Goal: Transaction & Acquisition: Book appointment/travel/reservation

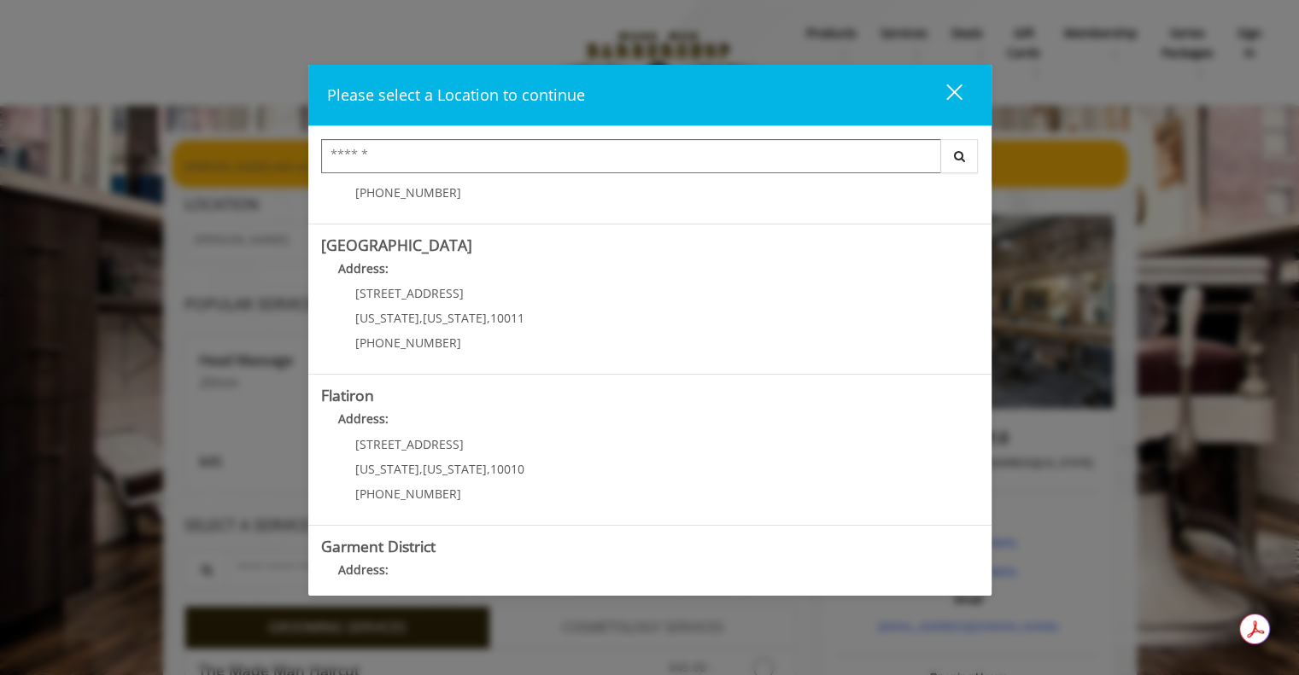
scroll to position [347, 0]
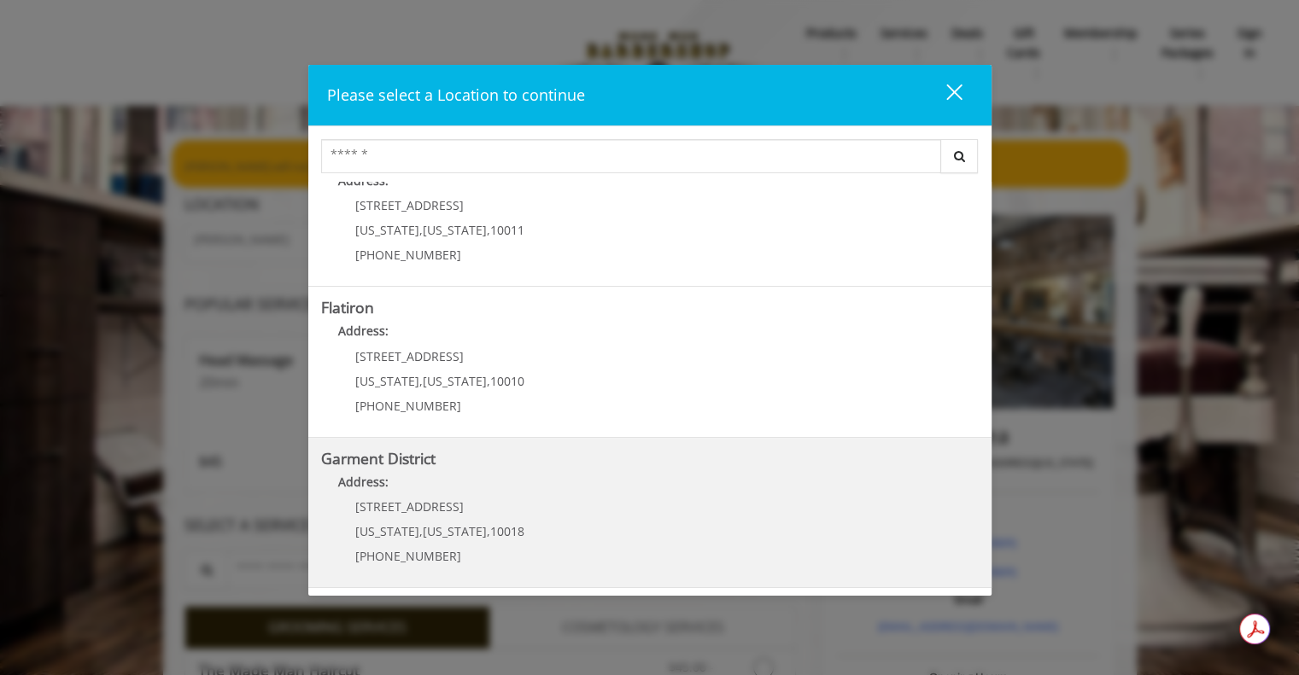
click at [546, 491] on District "Address:" at bounding box center [649, 486] width 657 height 27
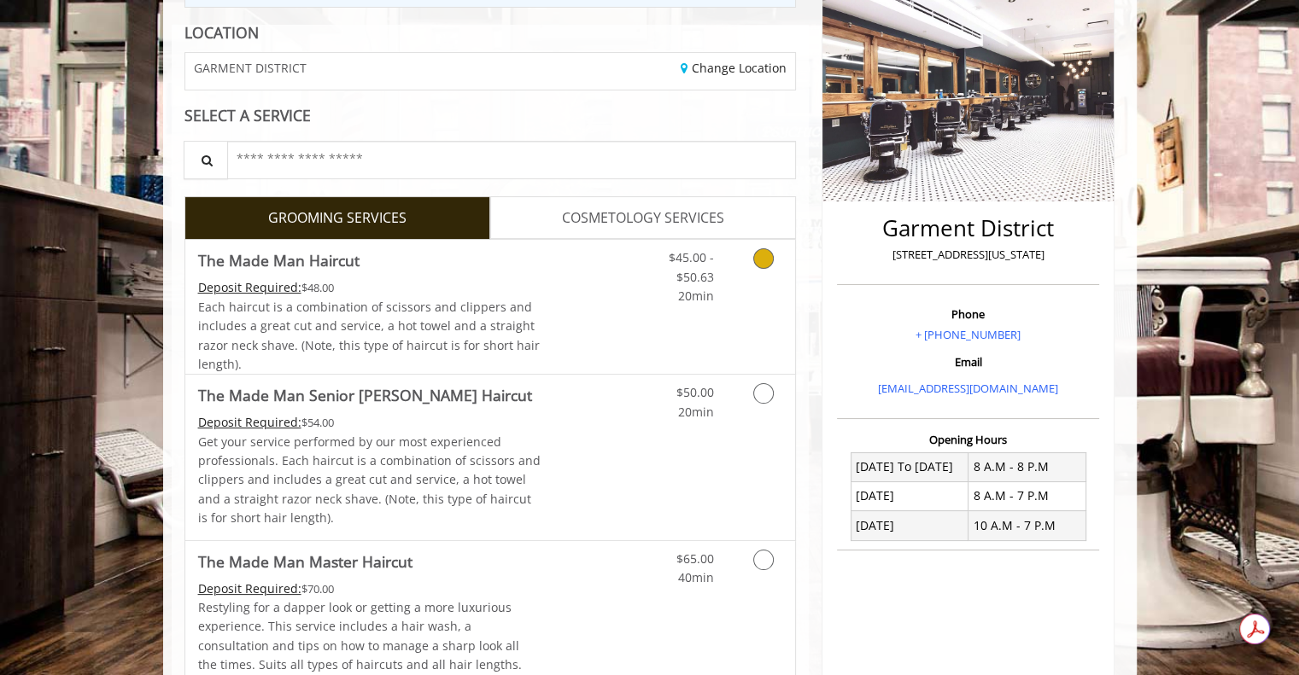
scroll to position [231, 0]
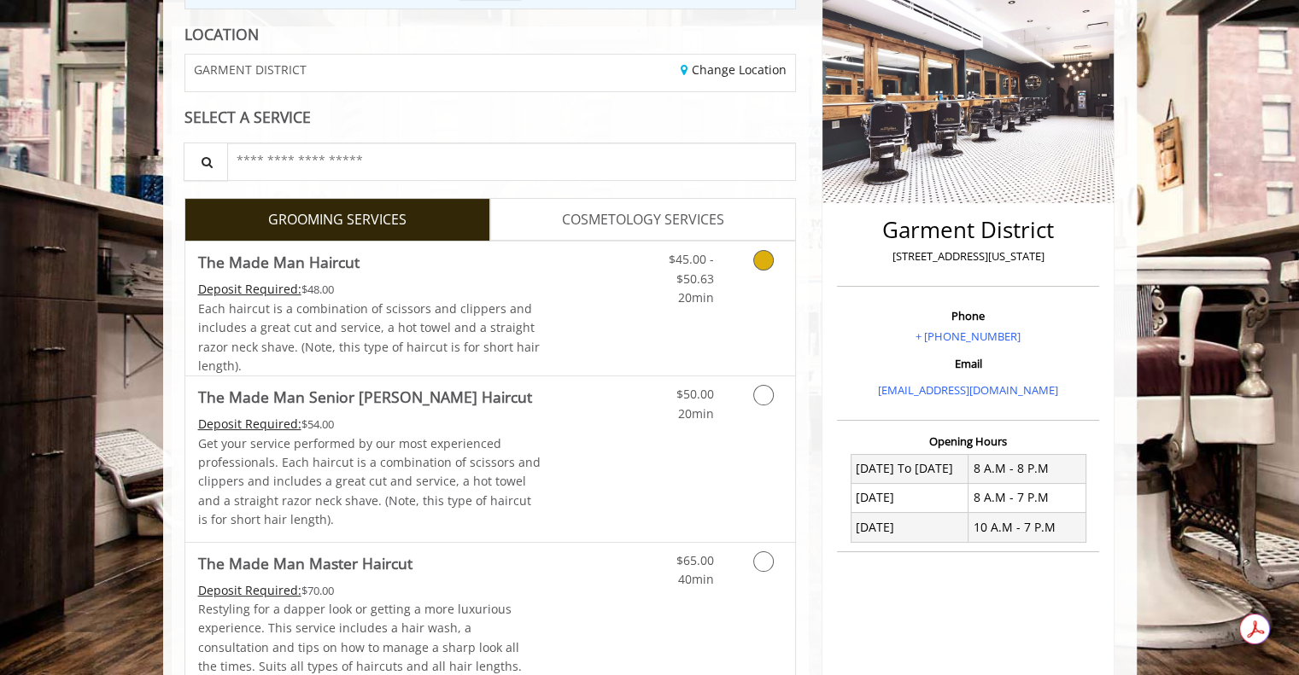
click at [633, 317] on link "Discounted Price" at bounding box center [591, 309] width 102 height 134
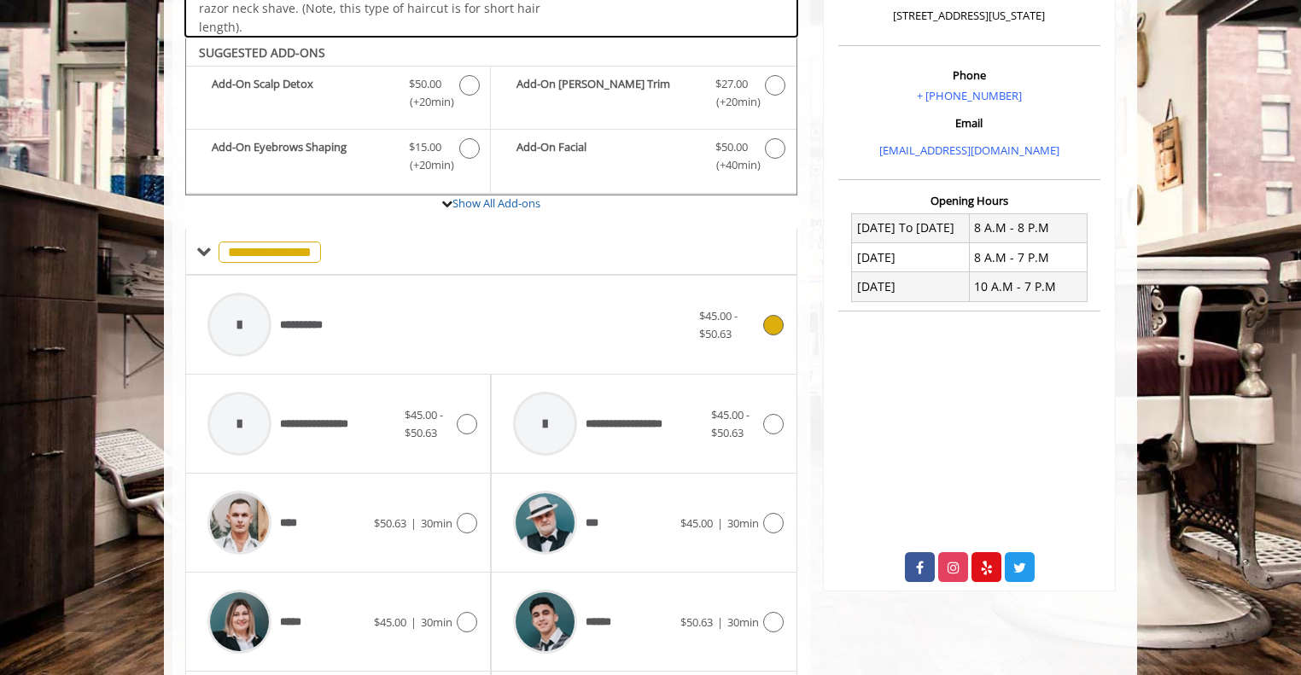
scroll to position [507, 0]
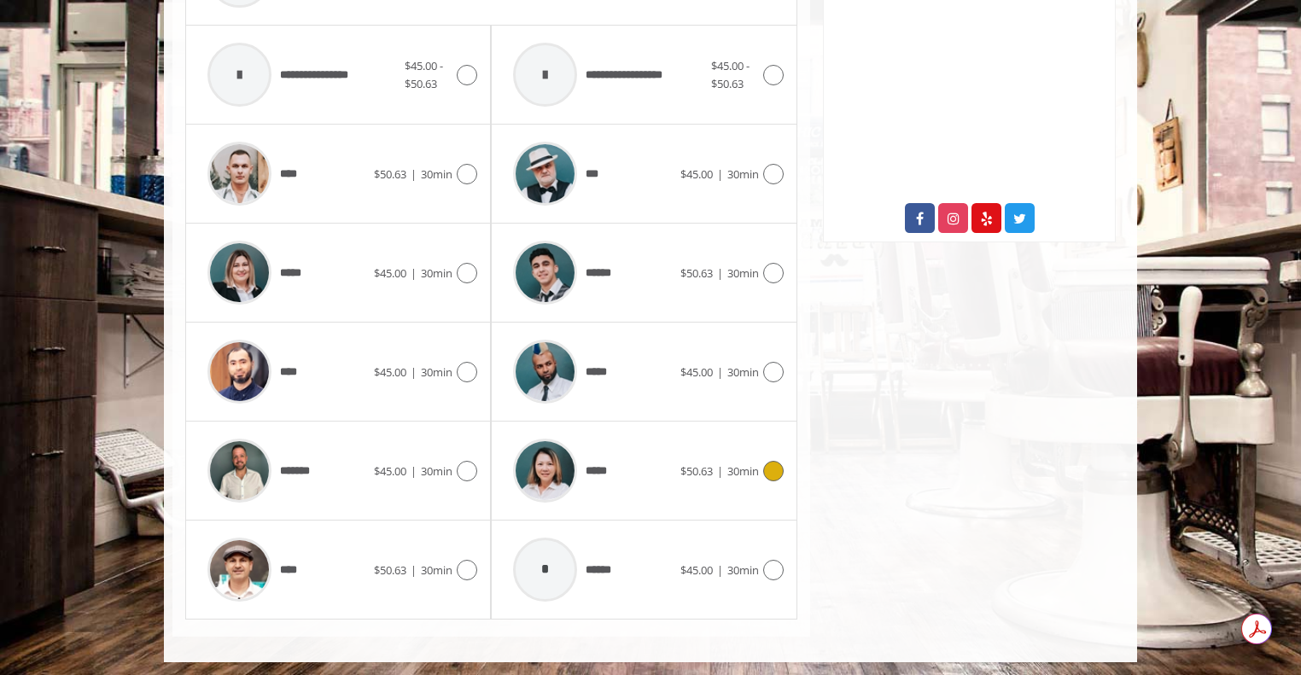
click at [642, 488] on div "*****" at bounding box center [592, 470] width 175 height 81
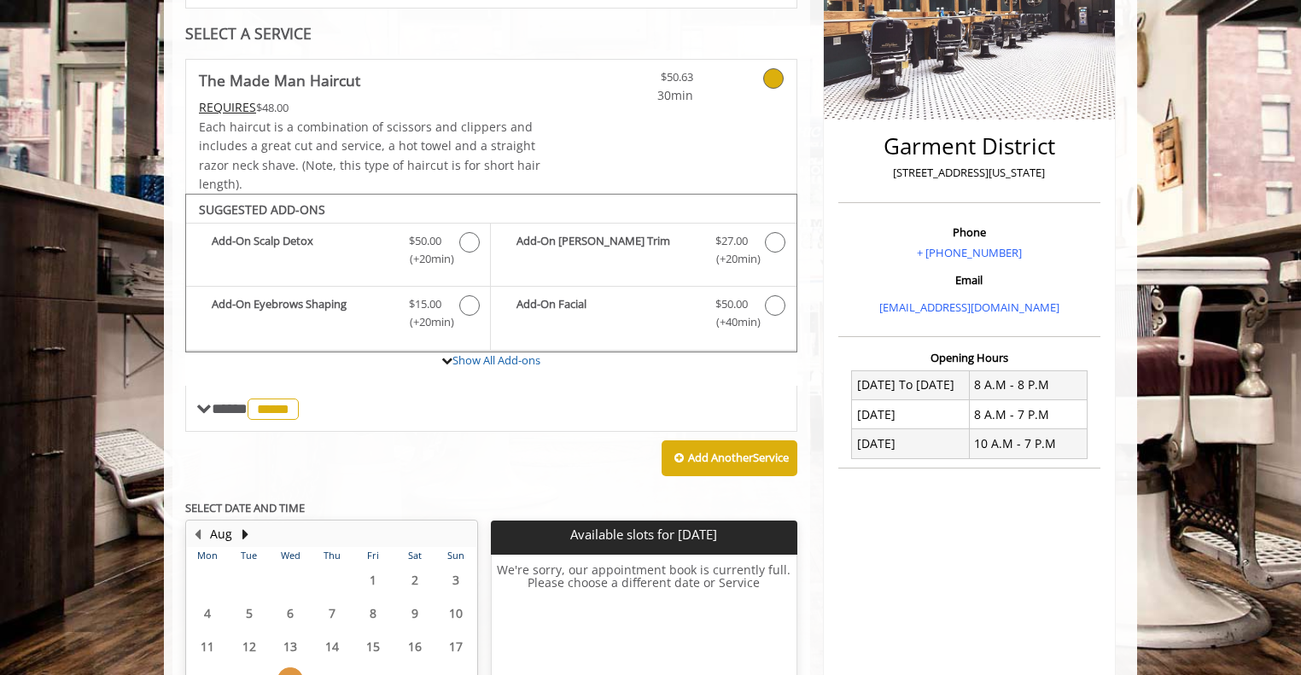
scroll to position [506, 0]
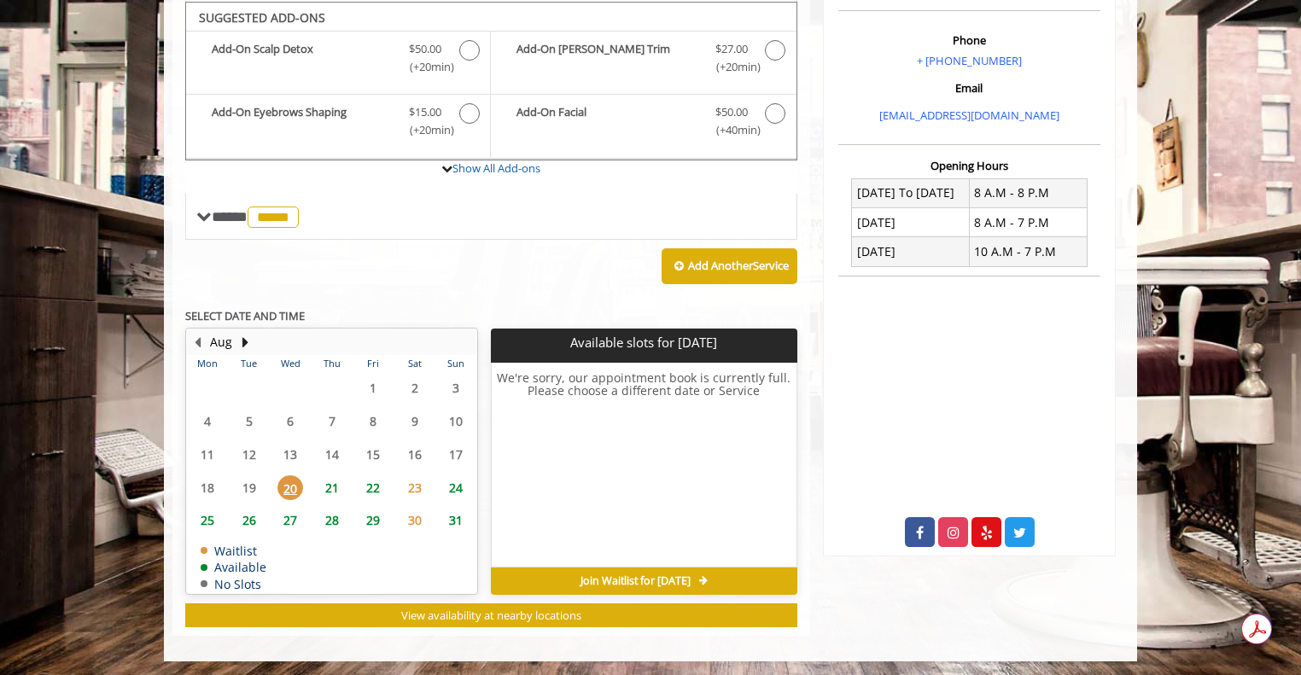
click at [334, 479] on span "21" at bounding box center [332, 488] width 26 height 25
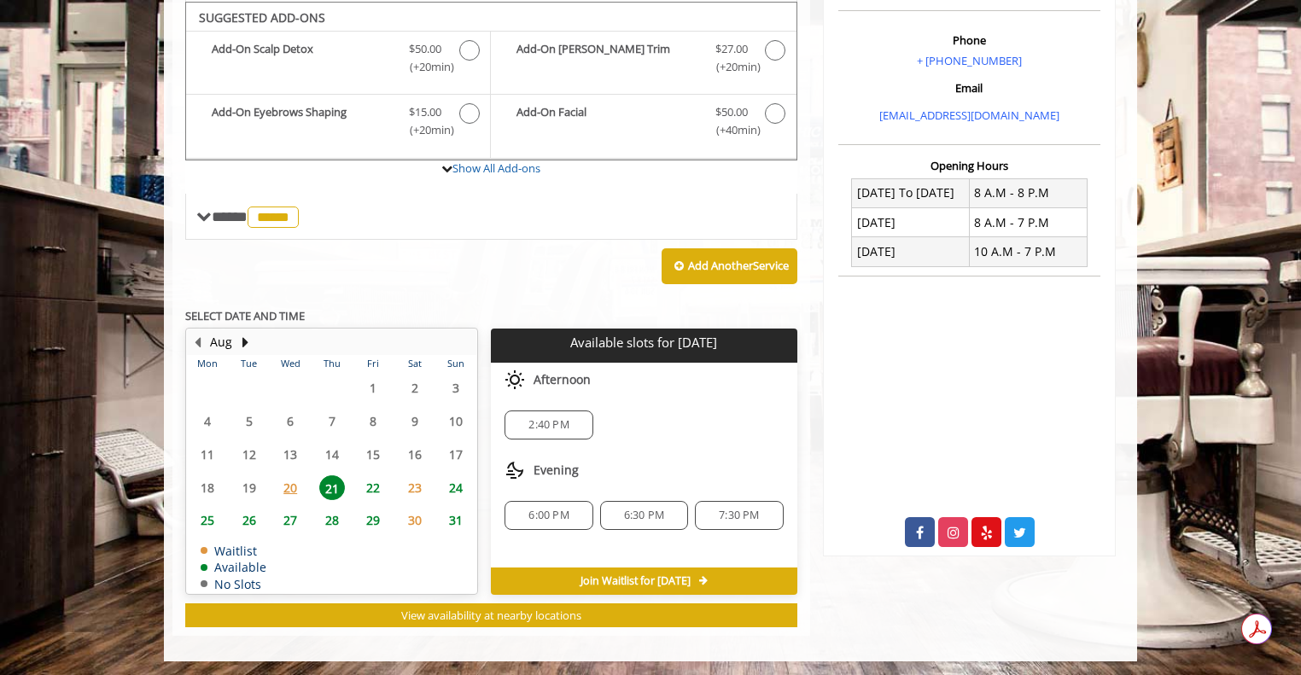
click at [564, 412] on div "2:40 PM" at bounding box center [549, 425] width 88 height 29
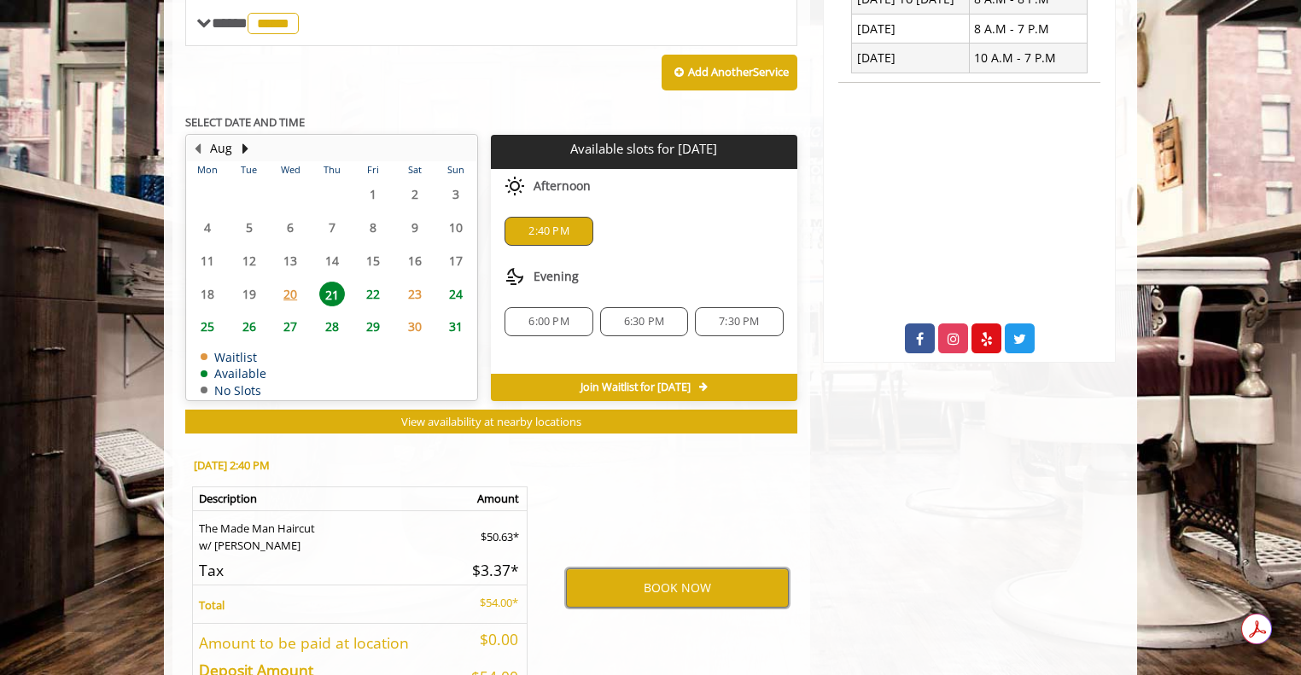
scroll to position [814, 0]
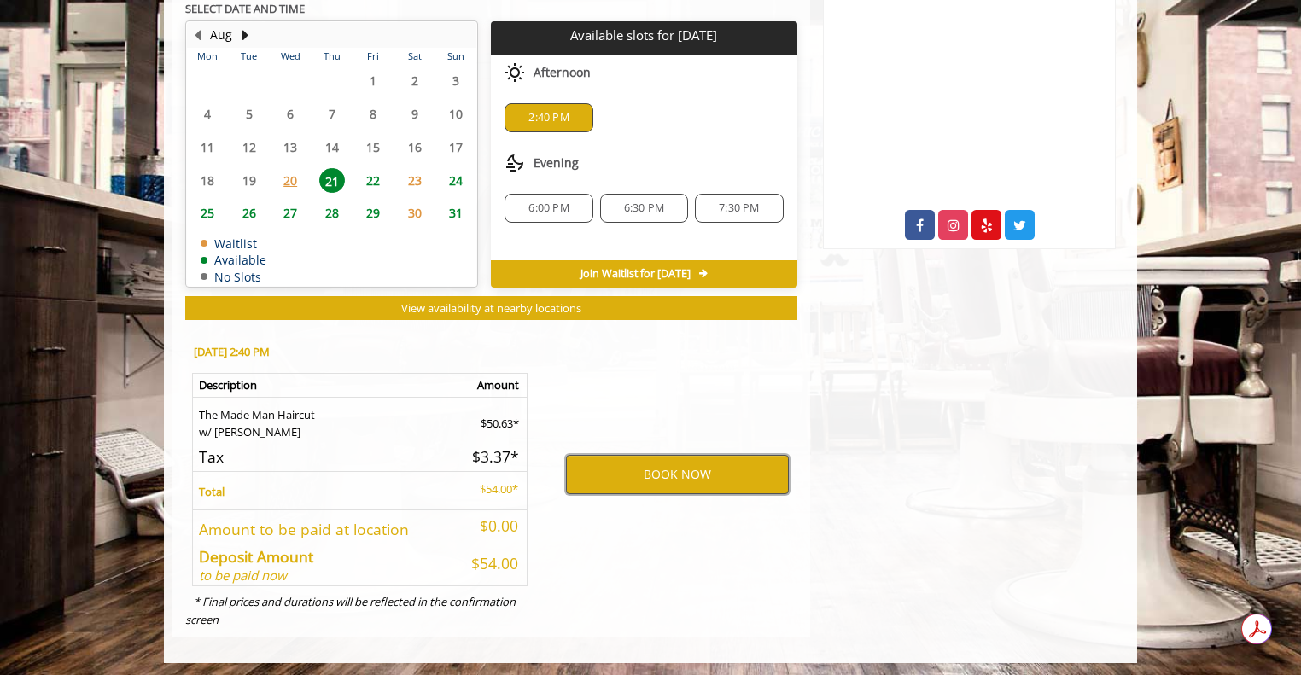
click at [707, 468] on button "BOOK NOW" at bounding box center [677, 474] width 223 height 39
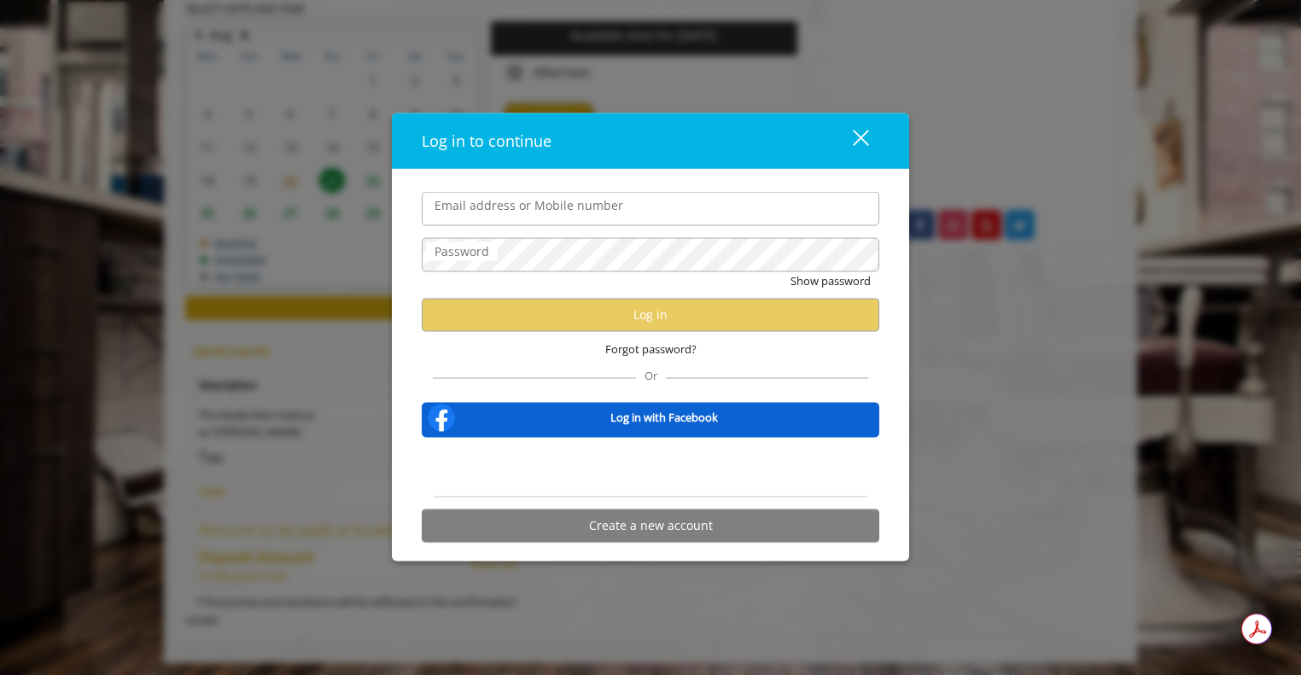
click at [553, 210] on input "Email address or Mobile number" at bounding box center [651, 209] width 458 height 34
type input "**********"
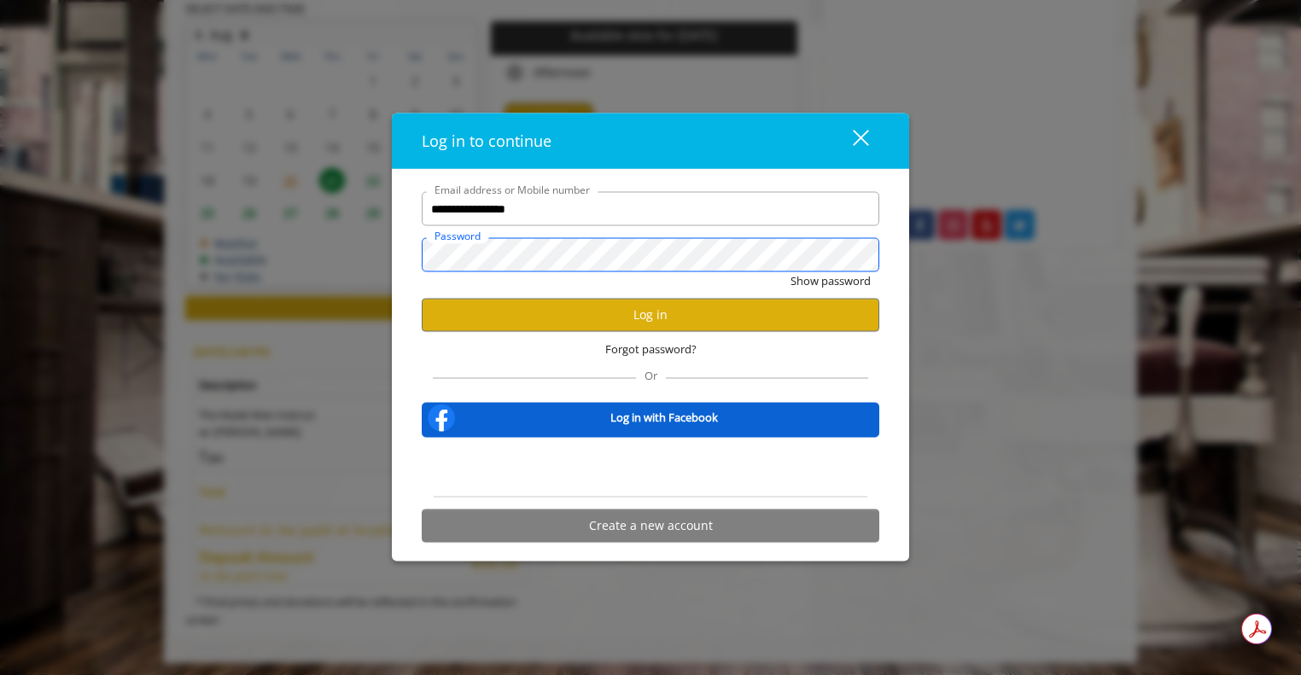
click at [791, 272] on button "Show password" at bounding box center [831, 281] width 80 height 18
click at [575, 304] on button "Log in" at bounding box center [651, 314] width 458 height 33
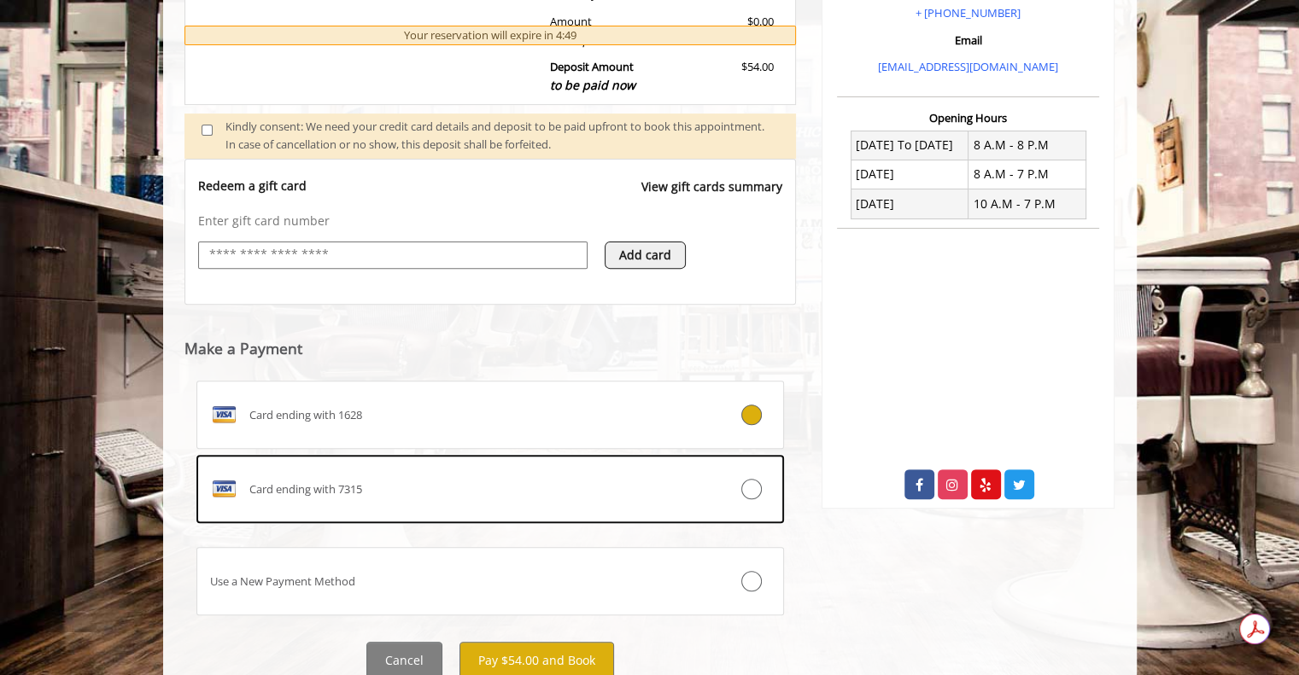
scroll to position [617, 0]
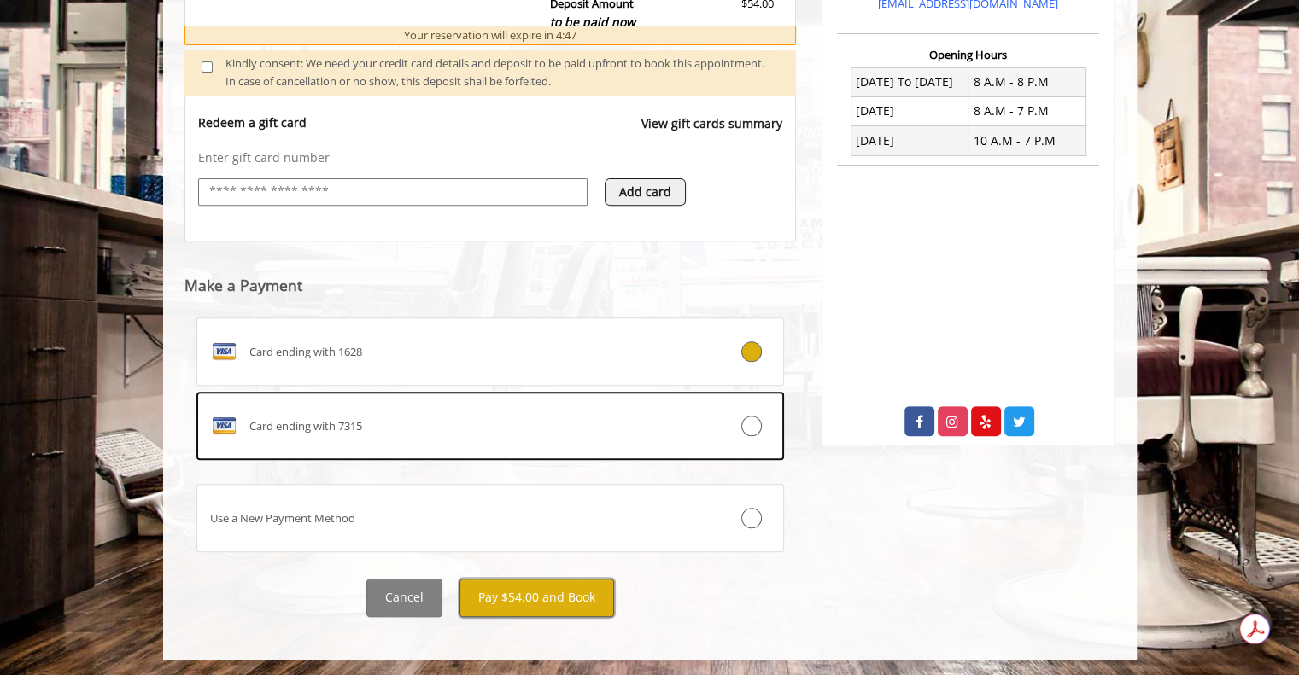
click at [528, 600] on button "Pay $54.00 and Book" at bounding box center [536, 598] width 155 height 38
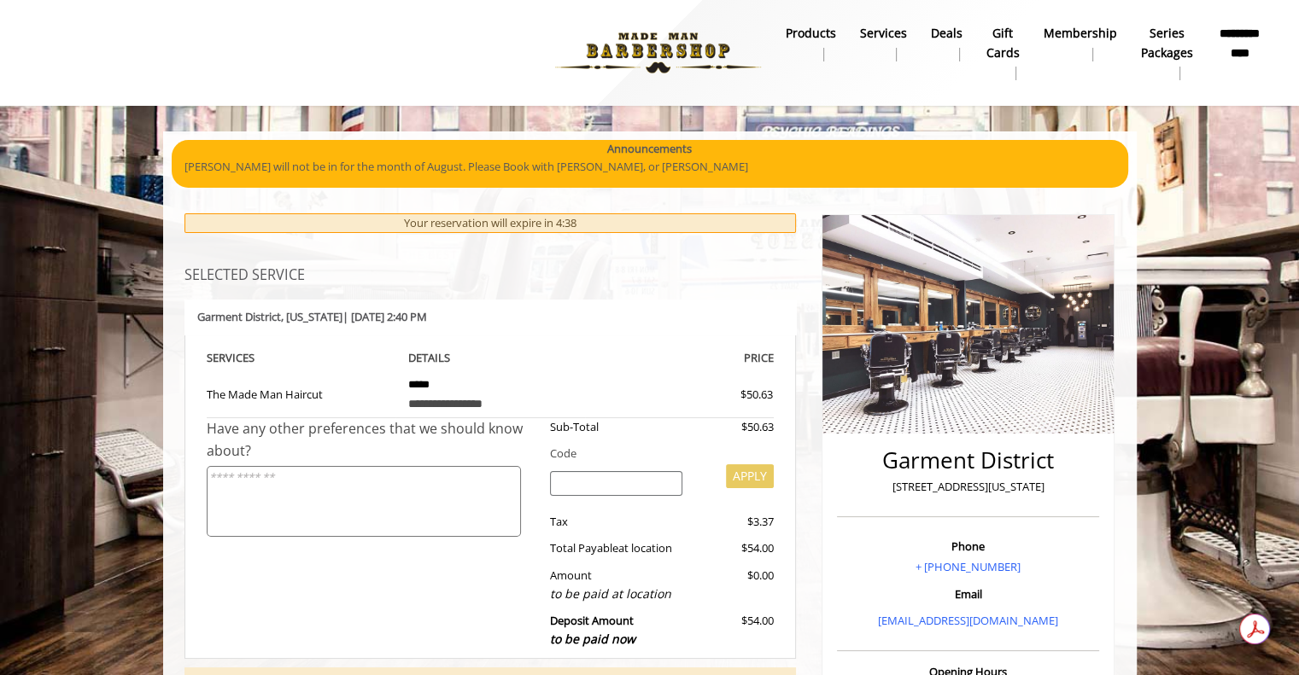
scroll to position [0, 0]
